Goal: Task Accomplishment & Management: Manage account settings

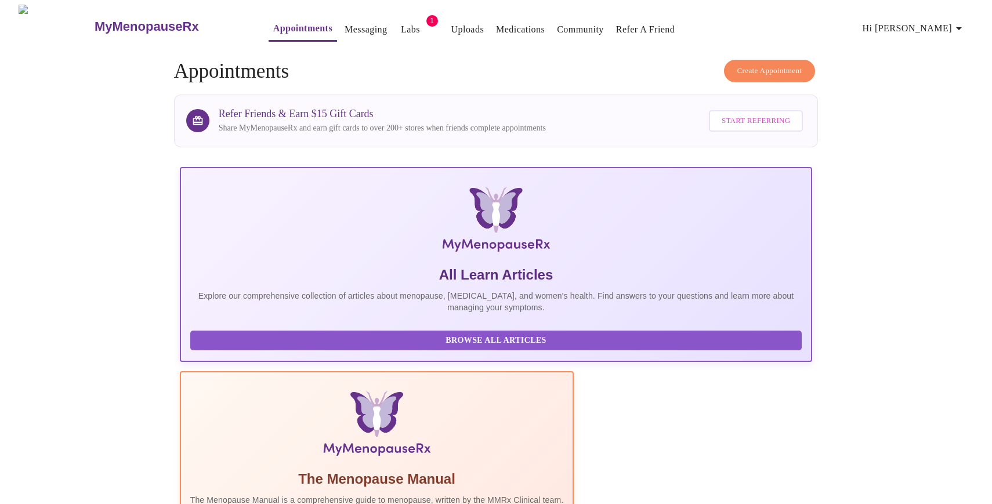
click at [353, 27] on link "Messaging" at bounding box center [366, 29] width 42 height 16
click at [934, 21] on span "Hi Jill" at bounding box center [914, 28] width 103 height 16
click at [939, 88] on li "Log out" at bounding box center [951, 87] width 53 height 21
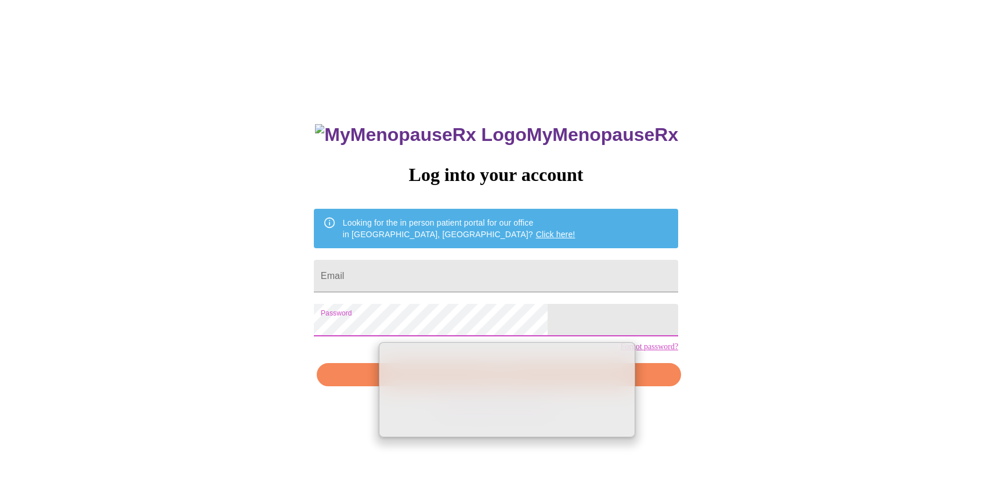
click at [479, 23] on div "MyMenopauseRx Log into your account Looking for the in person patient portal fo…" at bounding box center [496, 307] width 983 height 605
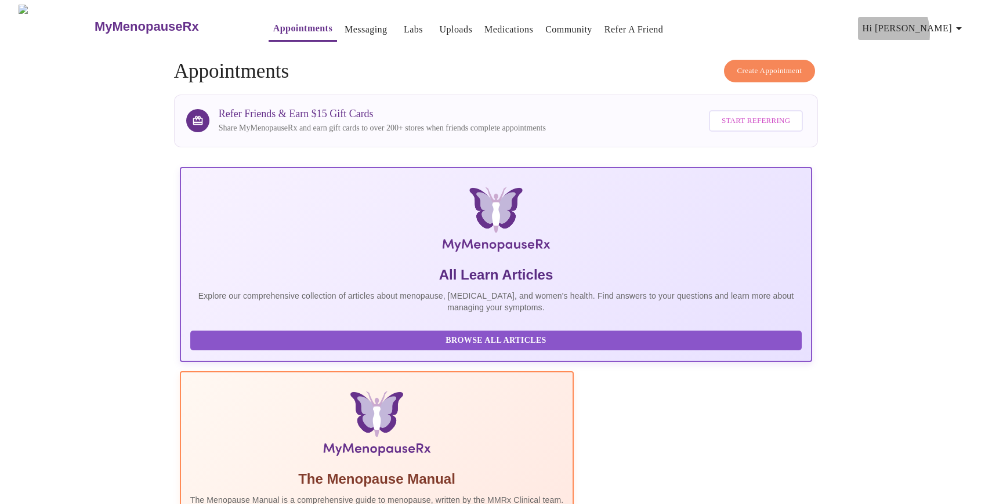
click at [922, 29] on span "Hi [PERSON_NAME]" at bounding box center [914, 28] width 103 height 16
click at [931, 53] on li "Billing" at bounding box center [940, 45] width 53 height 21
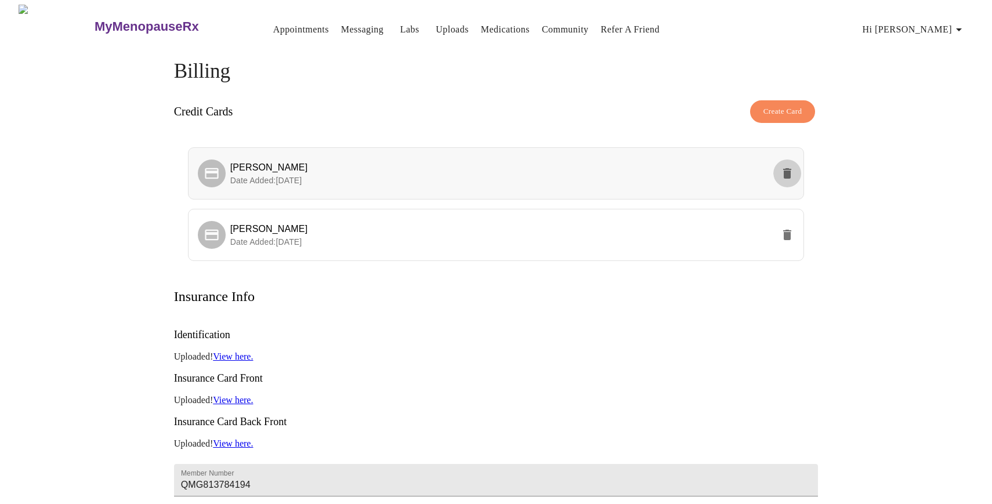
click at [788, 170] on icon "delete" at bounding box center [787, 173] width 8 height 10
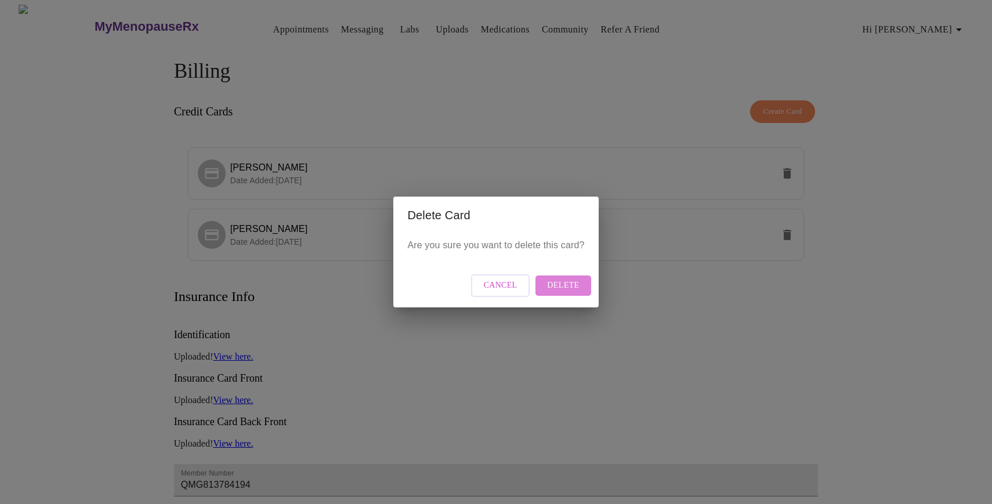
click at [577, 289] on span "Delete" at bounding box center [563, 285] width 32 height 15
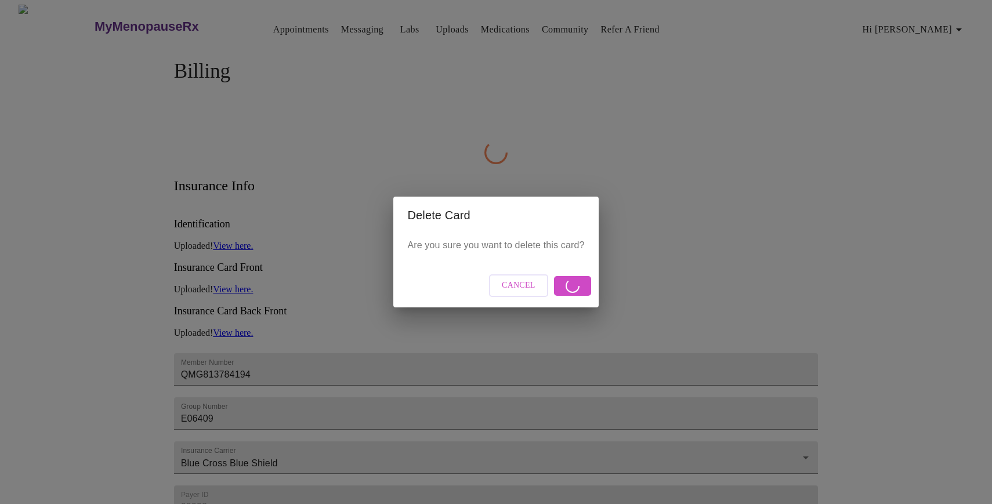
click at [363, 92] on div "Delete Card Are you sure you want to delete this card? Cancel" at bounding box center [496, 252] width 992 height 504
click at [515, 282] on span "Cancel" at bounding box center [519, 285] width 34 height 15
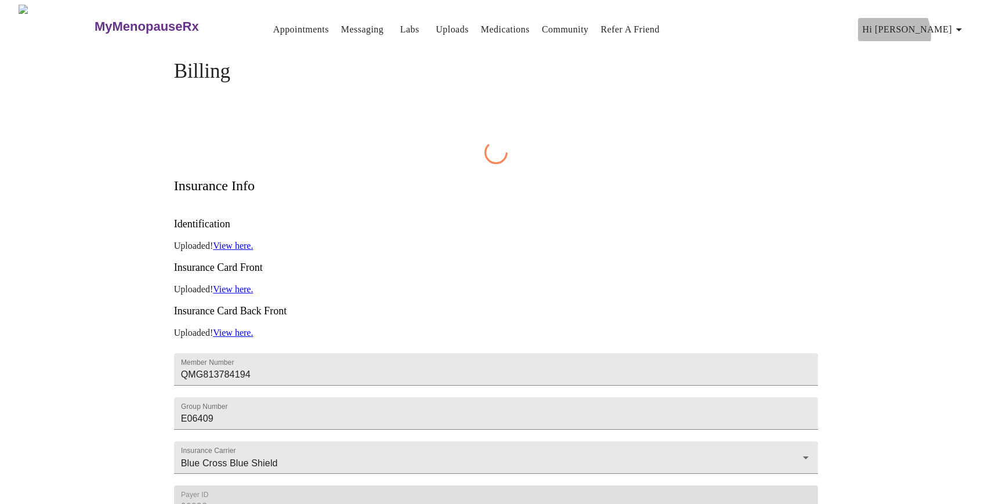
click at [932, 31] on span "Hi Melissa" at bounding box center [914, 29] width 103 height 16
click at [933, 30] on li "Settings" at bounding box center [940, 25] width 53 height 21
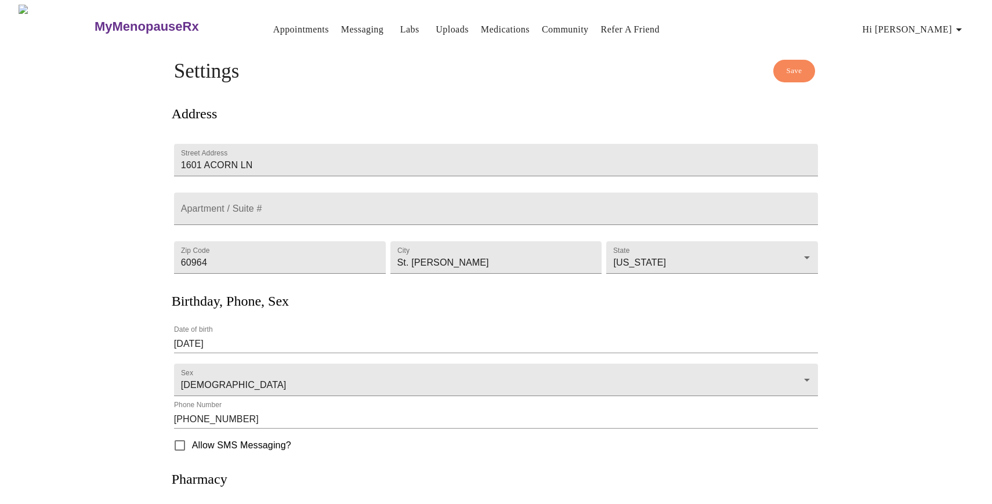
click at [951, 21] on span "Hi Melissa" at bounding box center [914, 29] width 103 height 16
click at [950, 34] on ul "Settings Billing Invoices Log out" at bounding box center [940, 56] width 53 height 93
click at [940, 45] on li "Billing" at bounding box center [940, 45] width 53 height 21
